Goal: Task Accomplishment & Management: Use online tool/utility

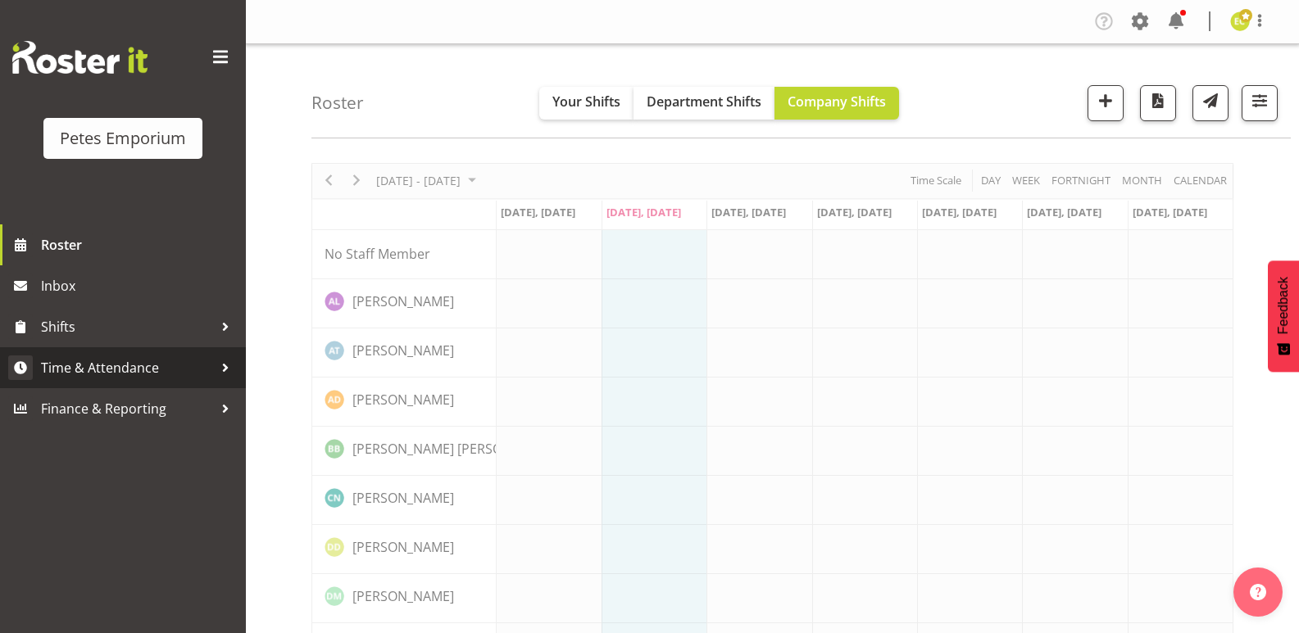
click at [190, 369] on span "Time & Attendance" at bounding box center [127, 368] width 172 height 25
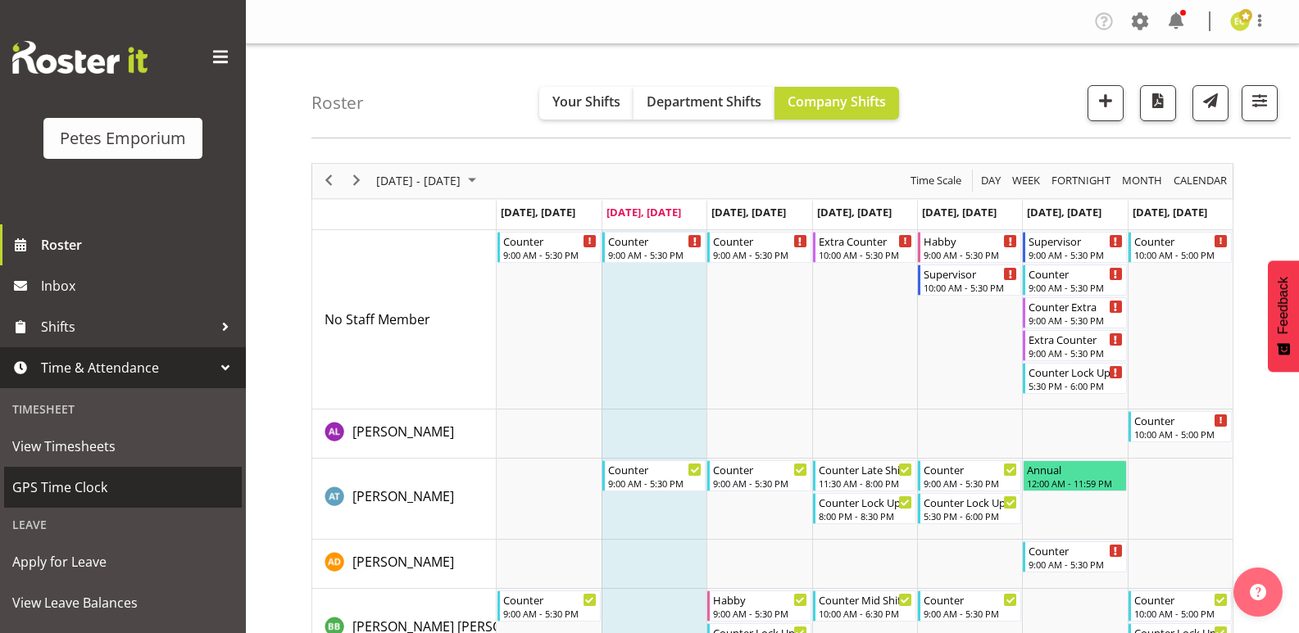
click at [44, 488] on span "GPS Time Clock" at bounding box center [122, 487] width 221 height 25
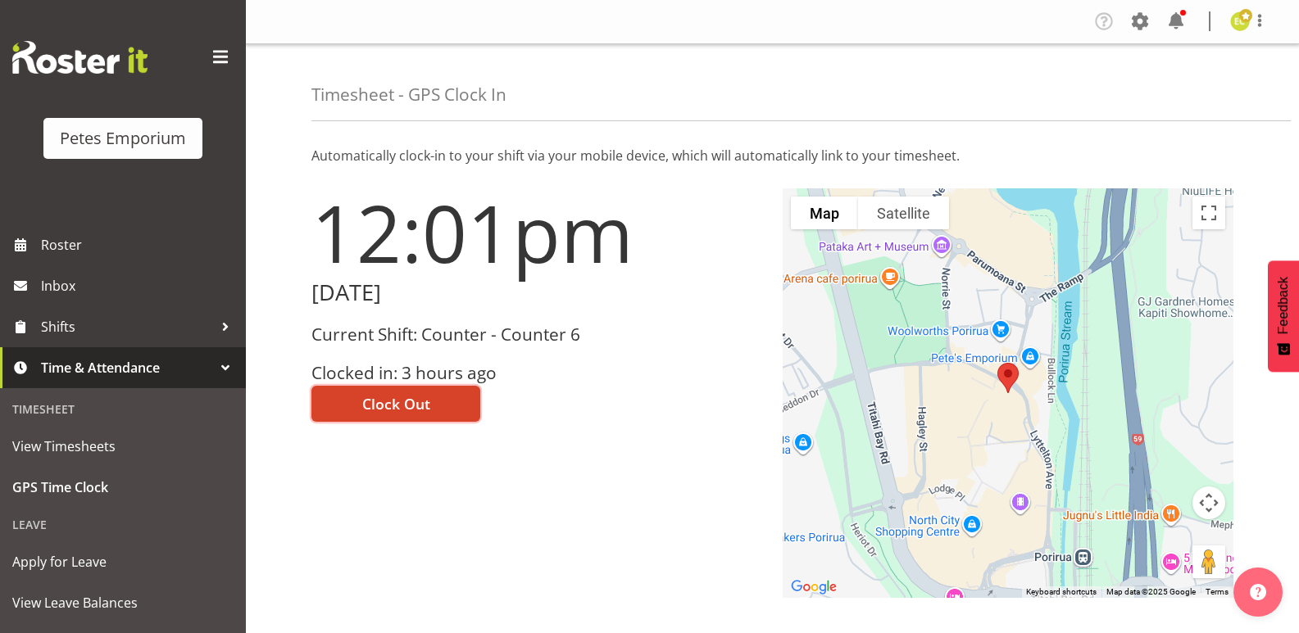
click at [404, 405] on span "Clock Out" at bounding box center [396, 403] width 68 height 21
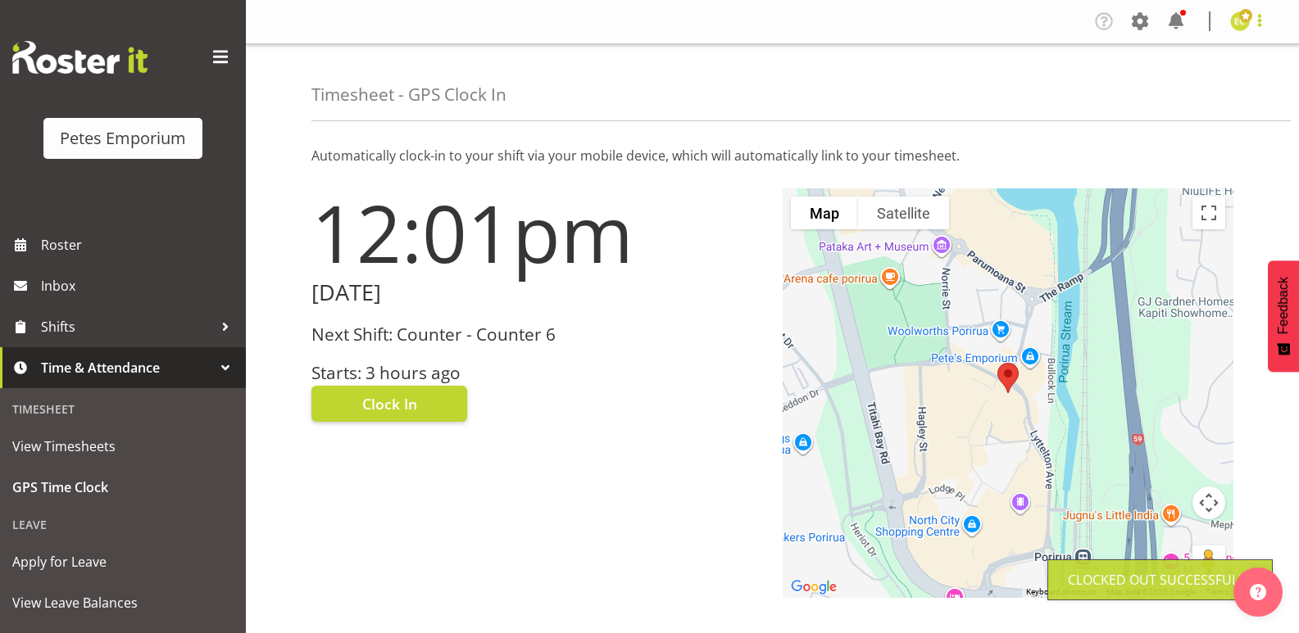
click at [1255, 16] on span at bounding box center [1260, 21] width 20 height 20
click at [1152, 84] on link "Log Out" at bounding box center [1190, 86] width 157 height 30
